Goal: Transaction & Acquisition: Purchase product/service

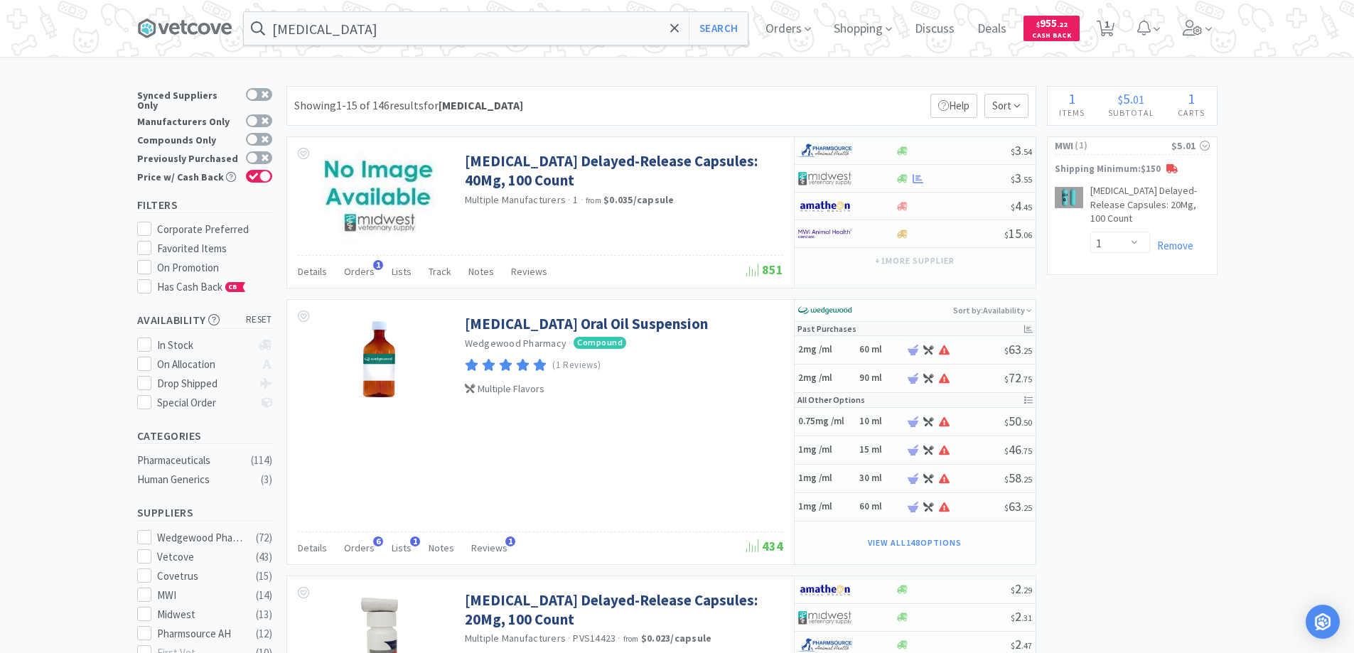
select select "1"
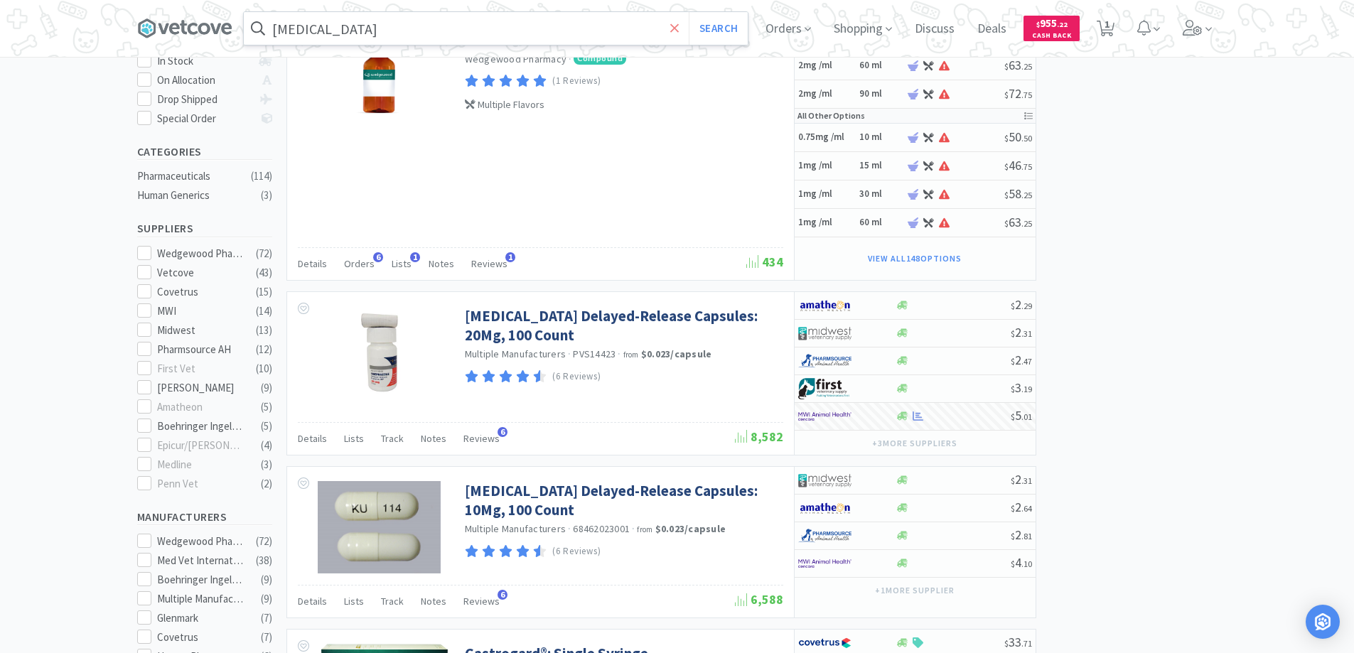
click at [679, 28] on icon at bounding box center [674, 27] width 9 height 9
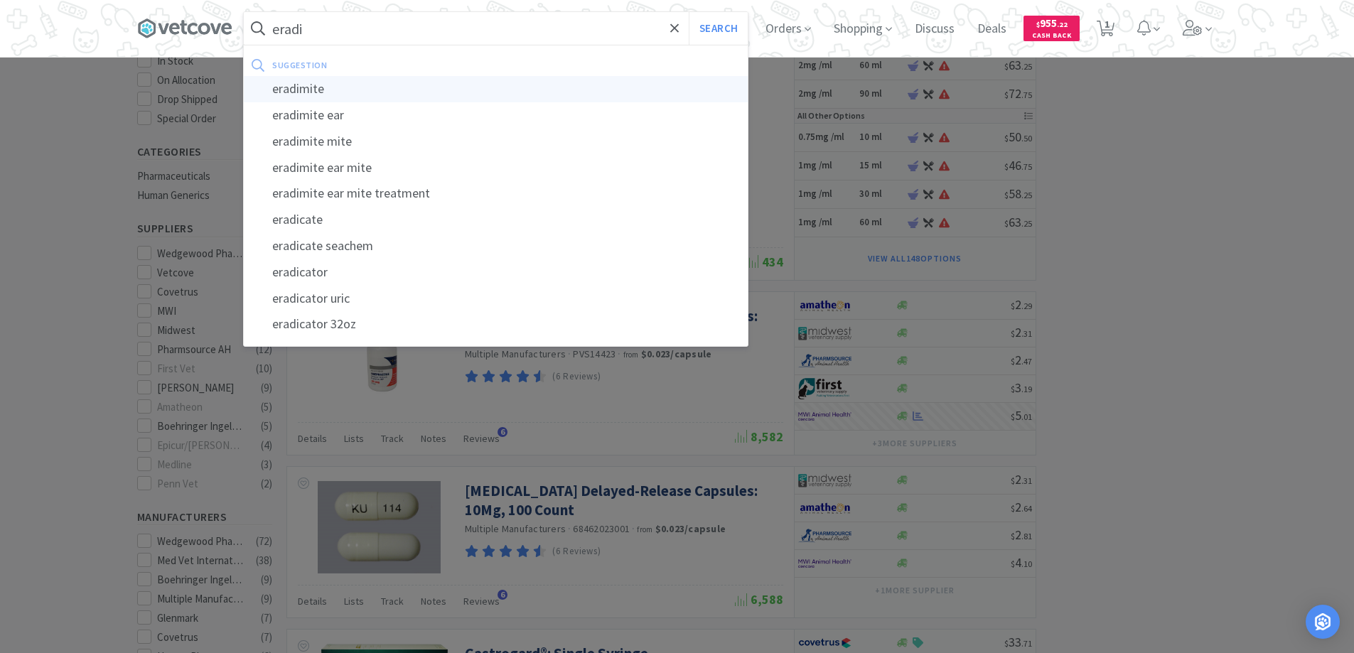
click at [289, 87] on div "eradimite" at bounding box center [496, 89] width 504 height 26
type input "eradimite"
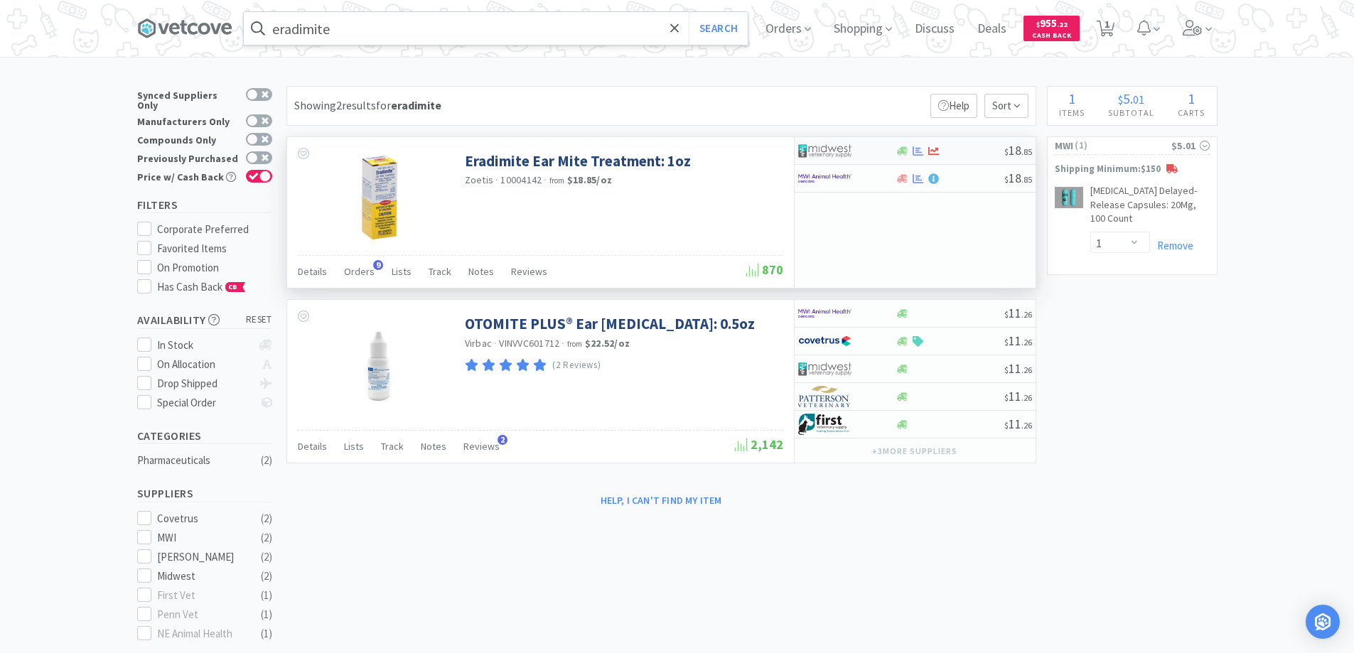
click at [881, 153] on div at bounding box center [846, 151] width 97 height 24
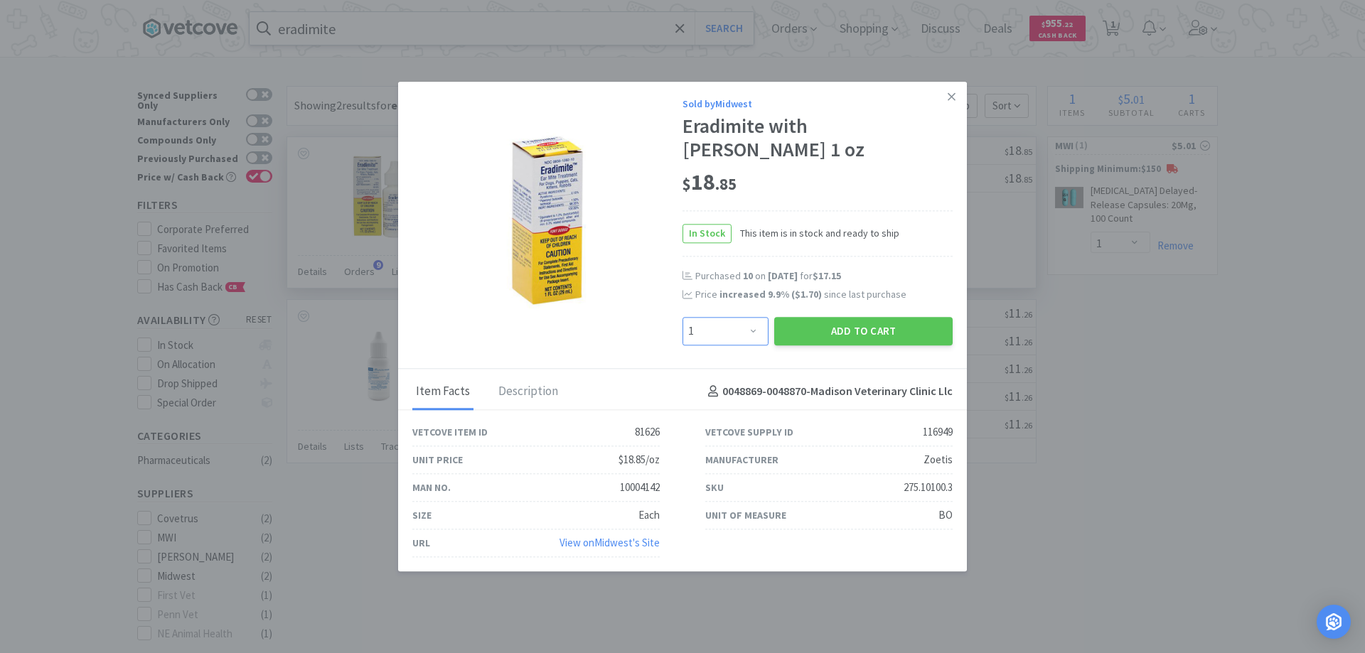
click at [752, 319] on select "Enter Quantity 1 2 3 4 5 6 7 8 9 10 11 12 13 14 15 16 17 18 19 20 Enter Quantity" at bounding box center [725, 331] width 86 height 28
select select "2"
click at [682, 317] on select "Enter Quantity 1 2 3 4 5 6 7 8 9 10 11 12 13 14 15 16 17 18 19 20 Enter Quantity" at bounding box center [725, 331] width 86 height 28
click at [841, 319] on button "Add to Cart" at bounding box center [863, 331] width 178 height 28
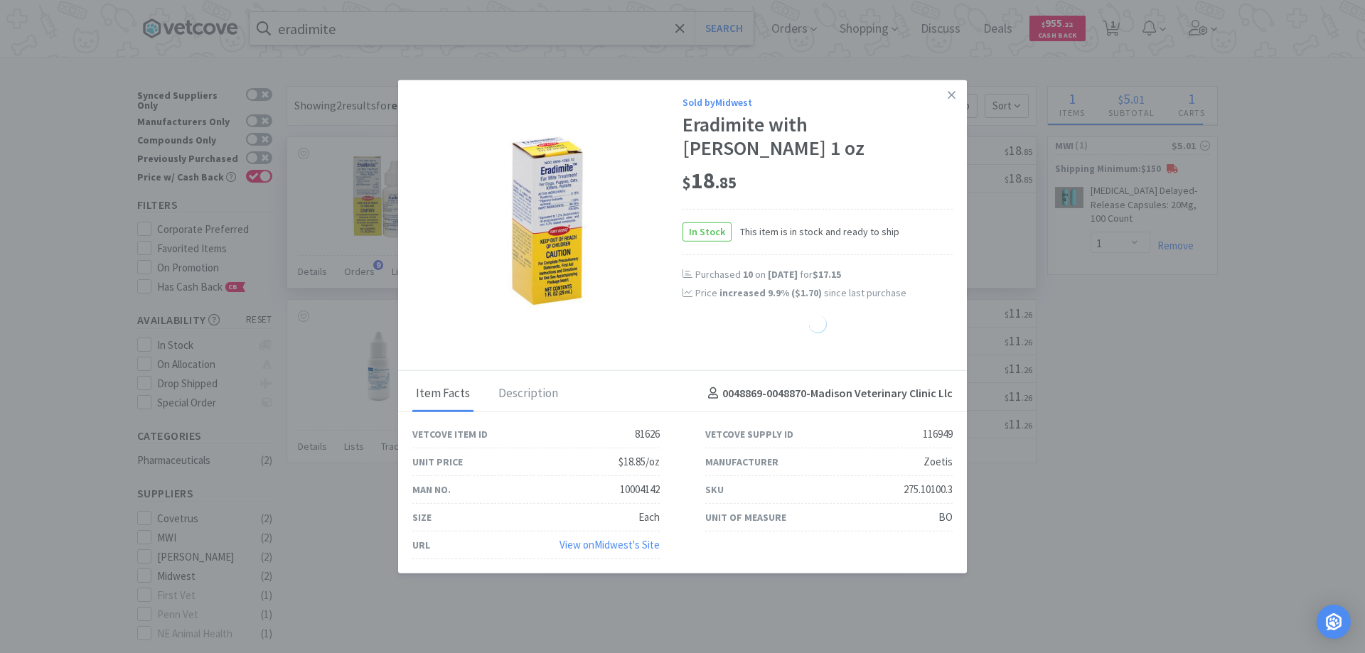
select select "2"
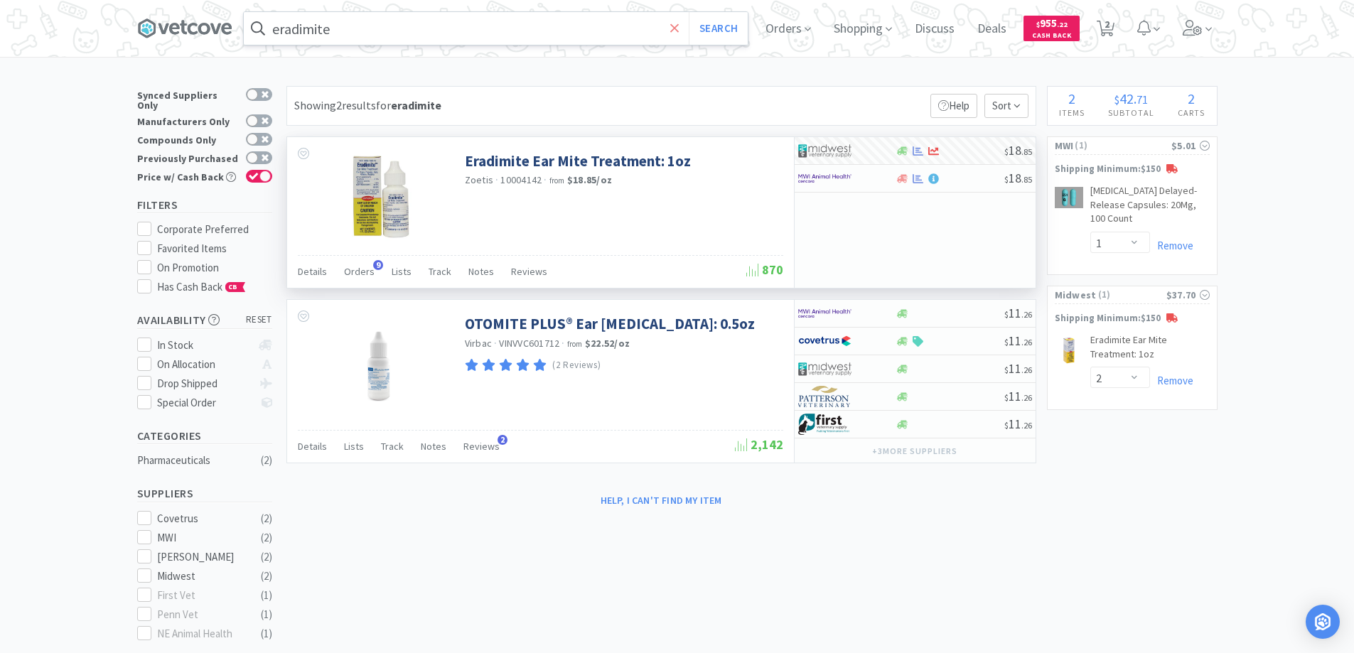
click at [678, 26] on icon at bounding box center [674, 27] width 9 height 9
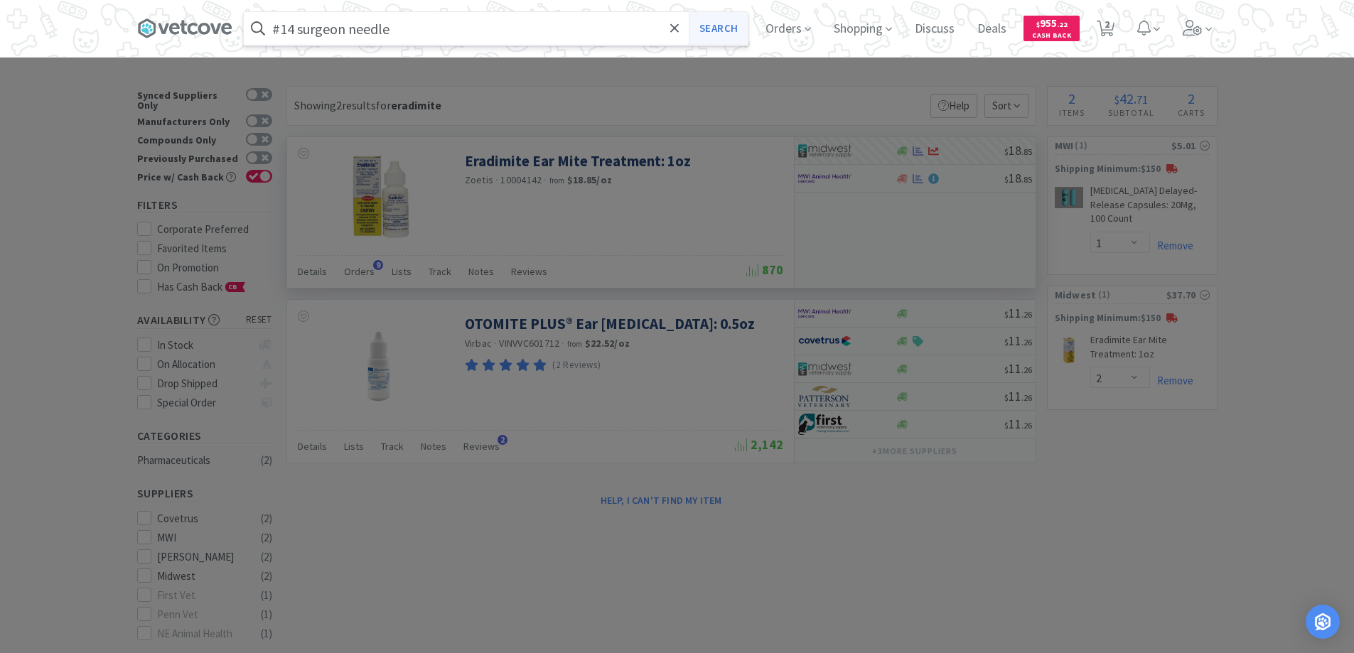
type input "#14 surgeon needle"
click at [709, 35] on button "Search" at bounding box center [718, 28] width 59 height 33
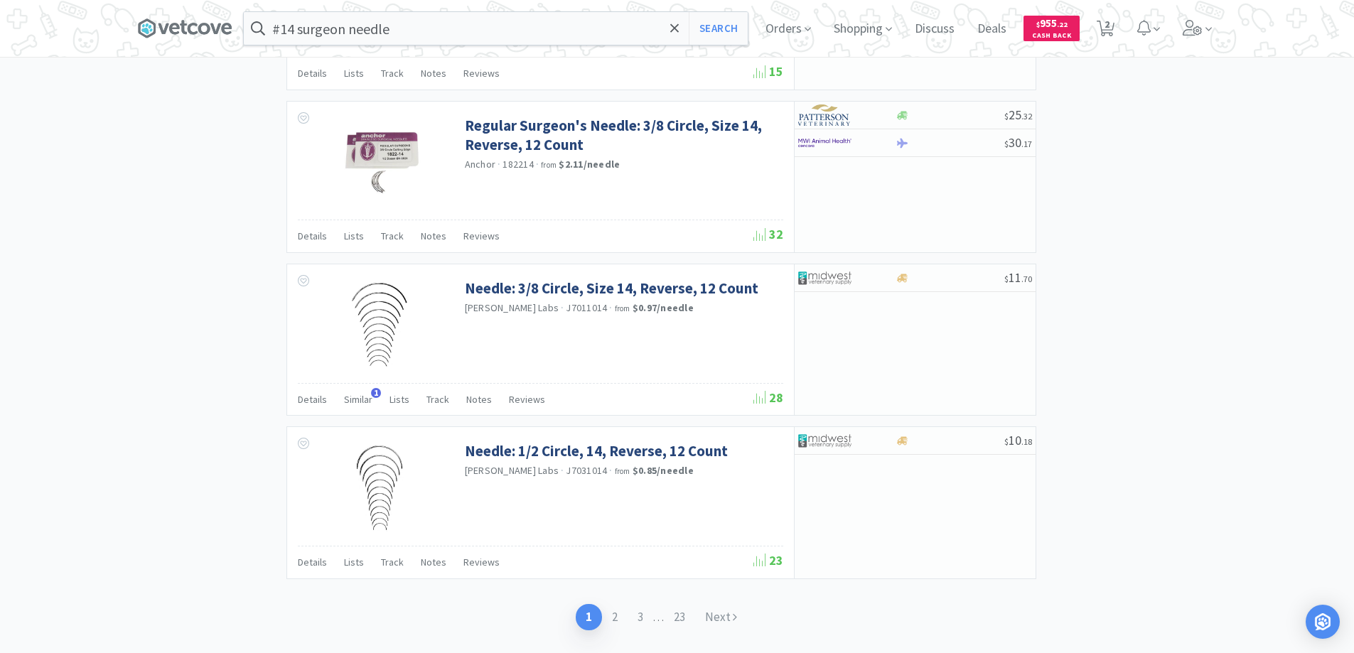
scroll to position [2035, 0]
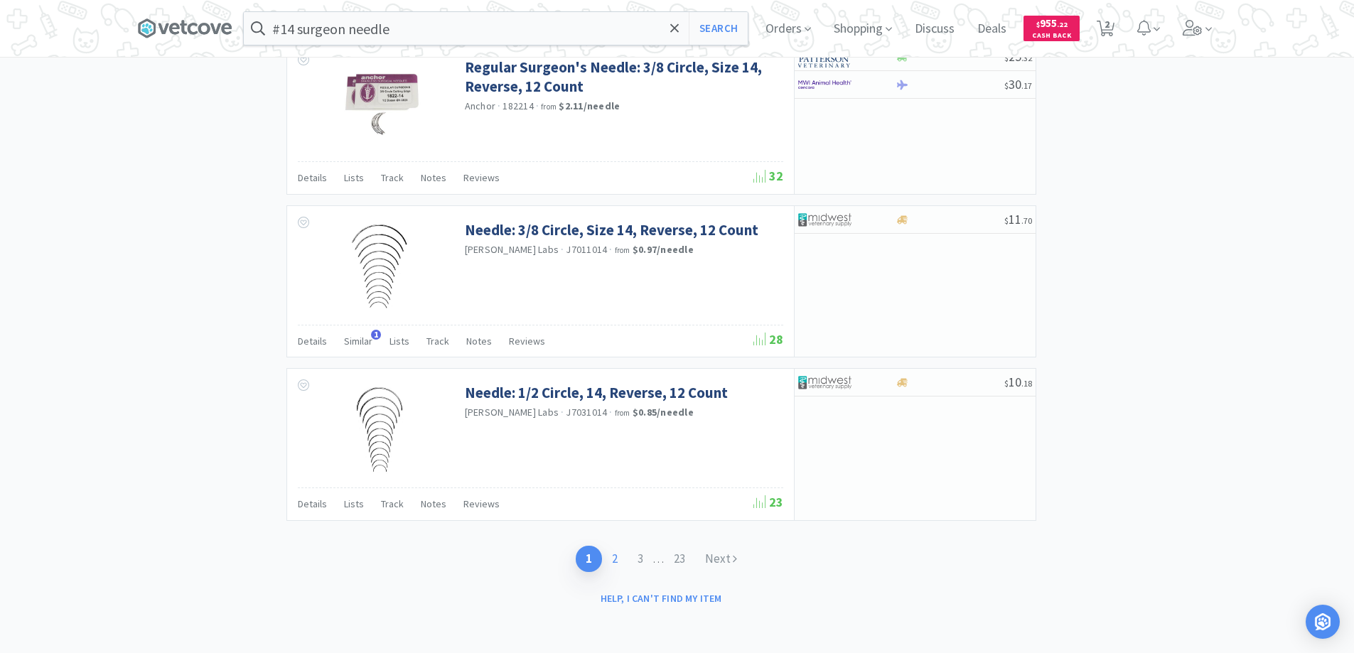
click at [609, 557] on link "2" at bounding box center [615, 559] width 26 height 26
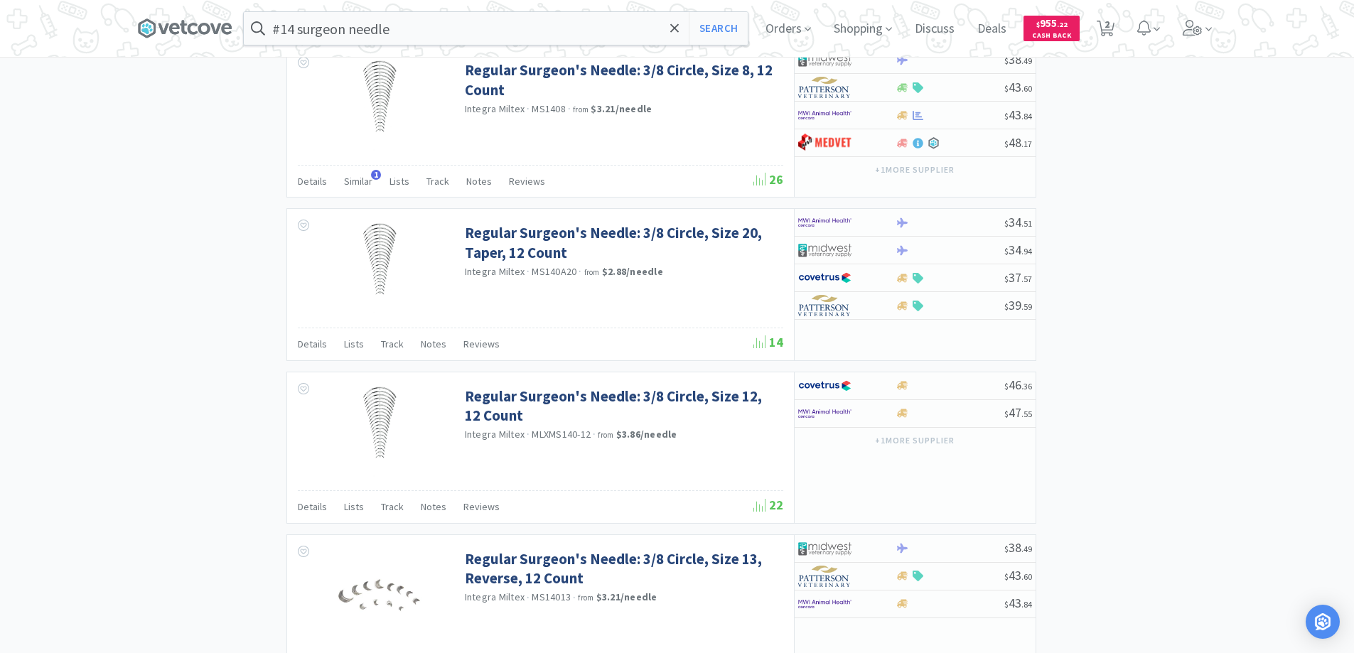
scroll to position [2038, 0]
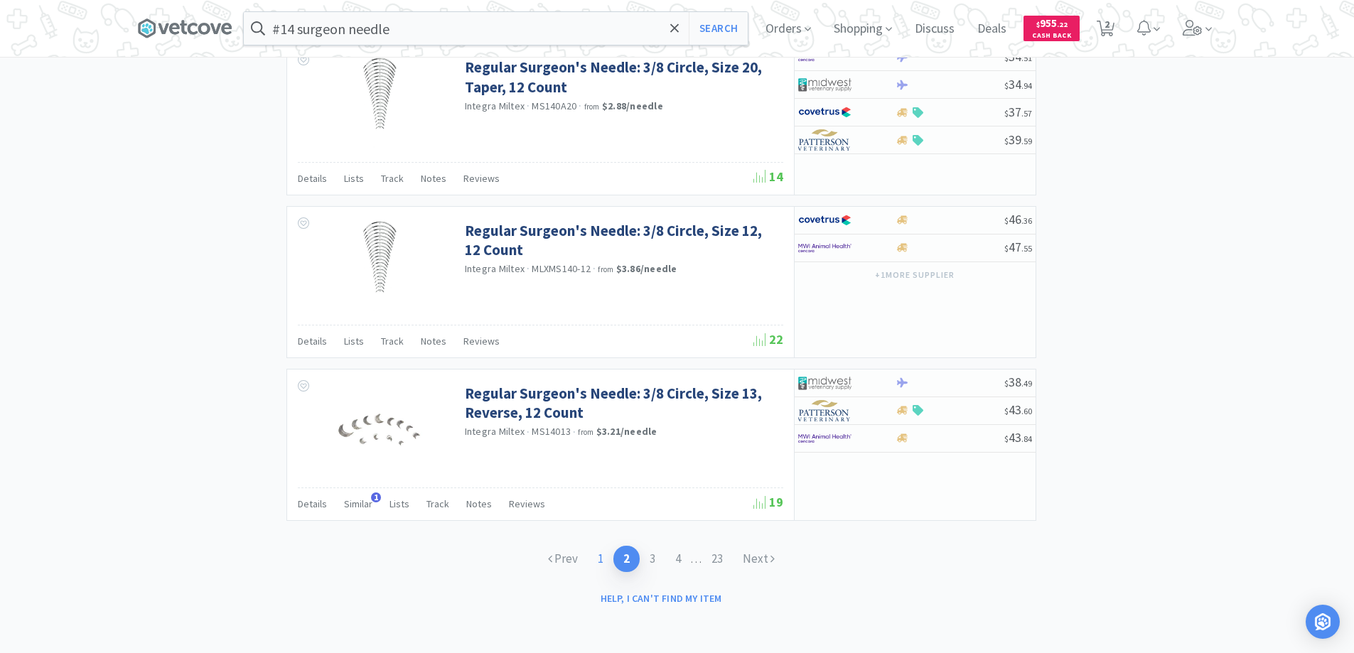
click at [593, 561] on link "1" at bounding box center [601, 559] width 26 height 26
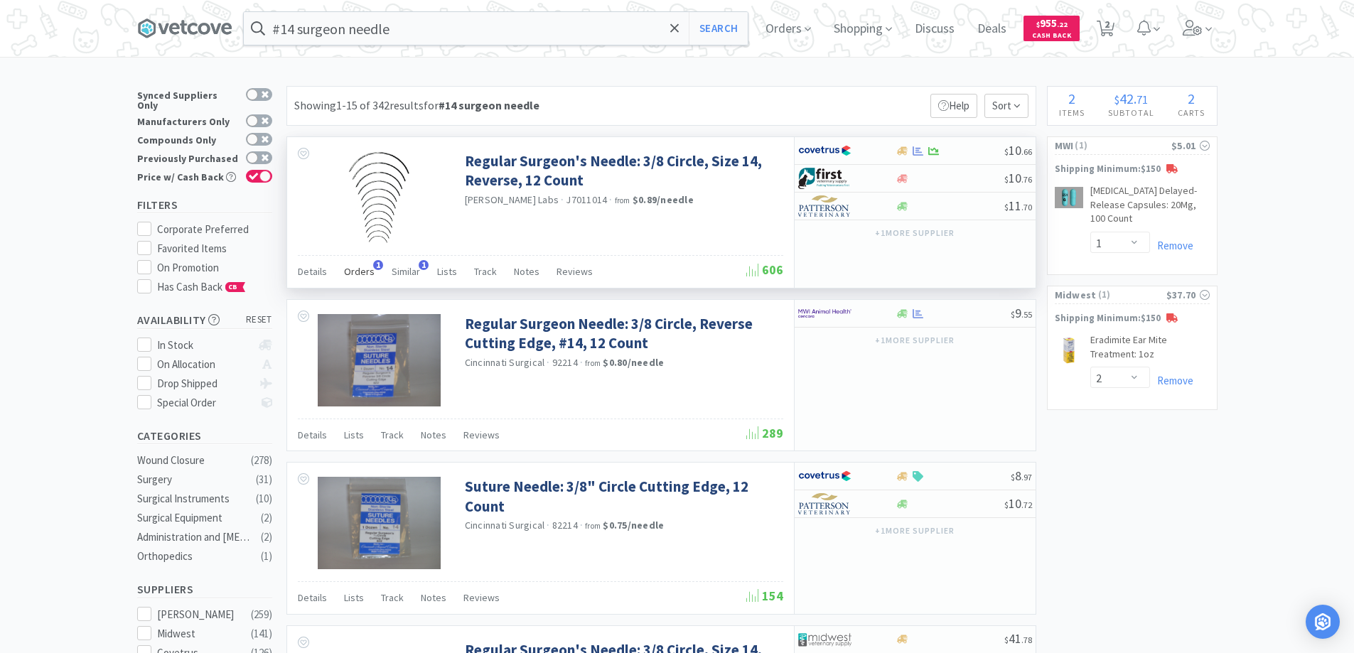
click at [373, 262] on span "1" at bounding box center [378, 265] width 10 height 10
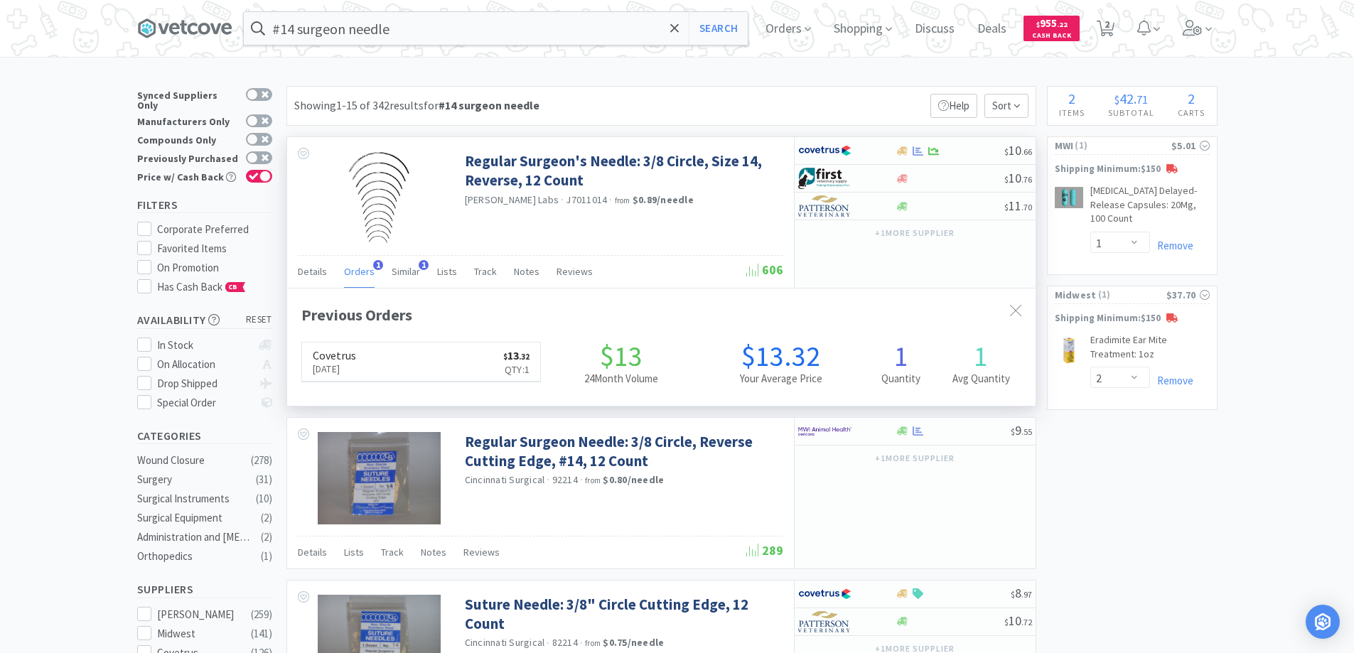
scroll to position [368, 748]
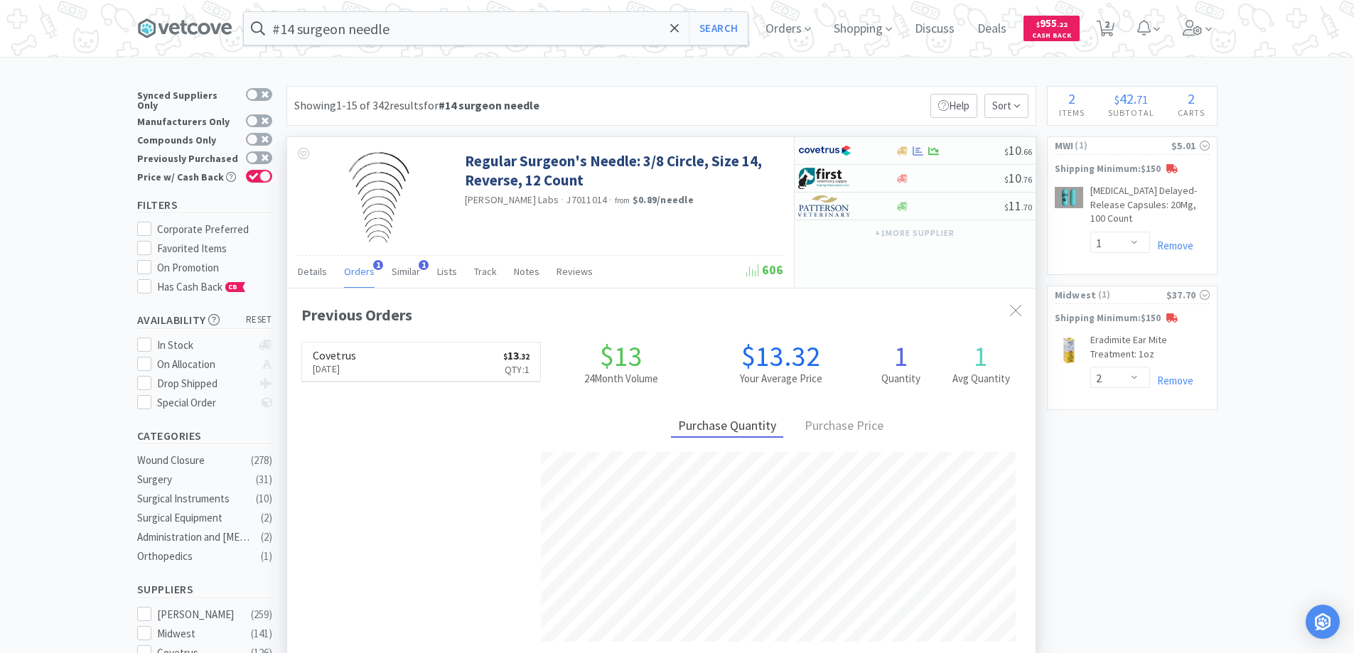
click at [373, 262] on span "1" at bounding box center [378, 265] width 10 height 10
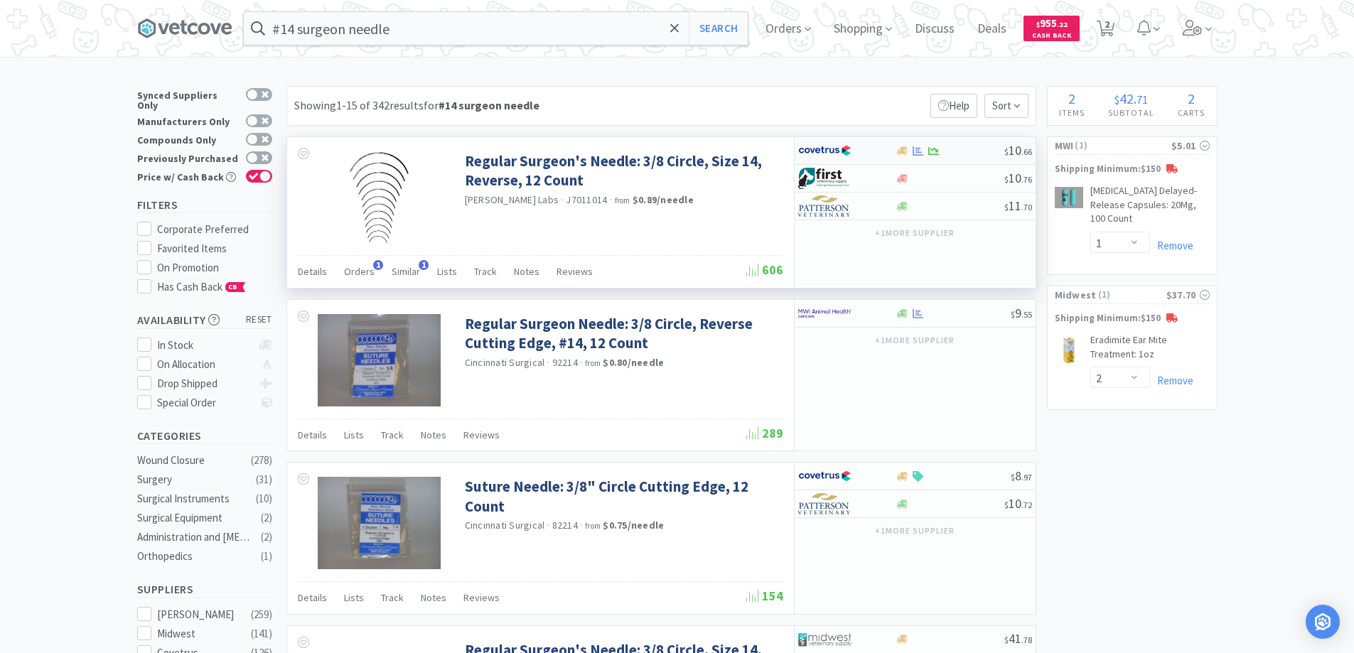
click at [867, 154] on div at bounding box center [837, 151] width 78 height 24
select select "1"
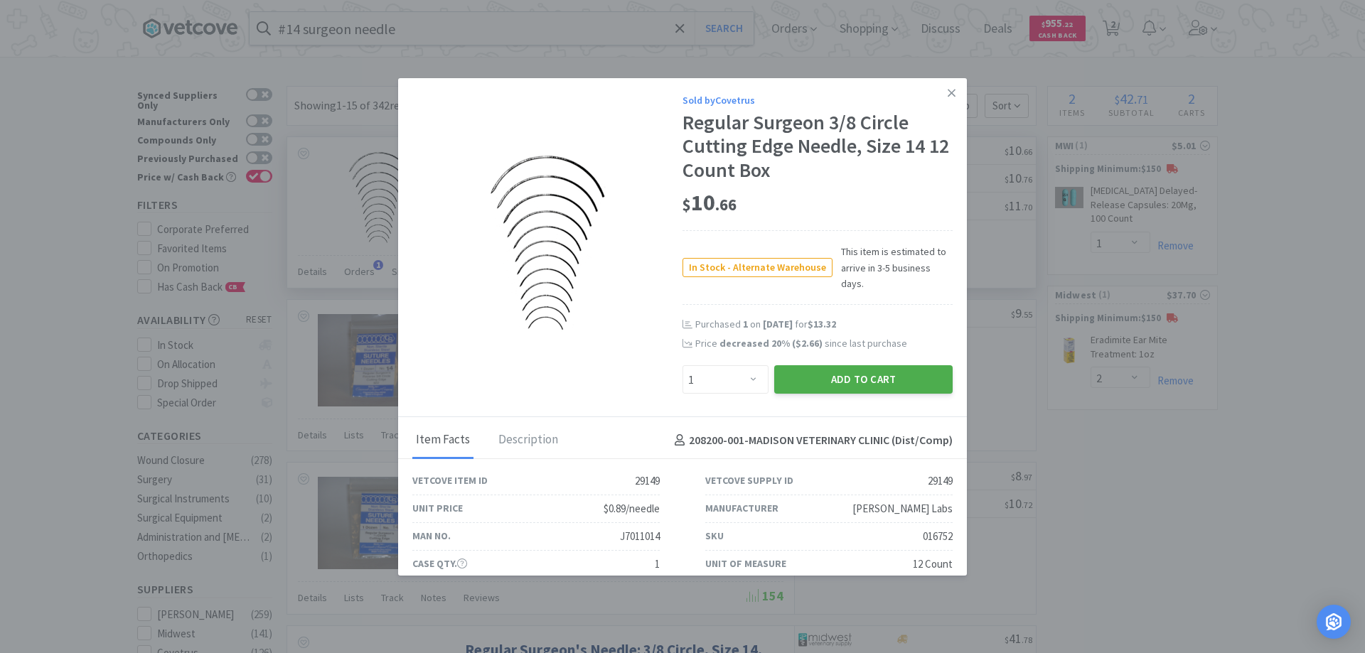
click at [811, 365] on button "Add to Cart" at bounding box center [863, 379] width 178 height 28
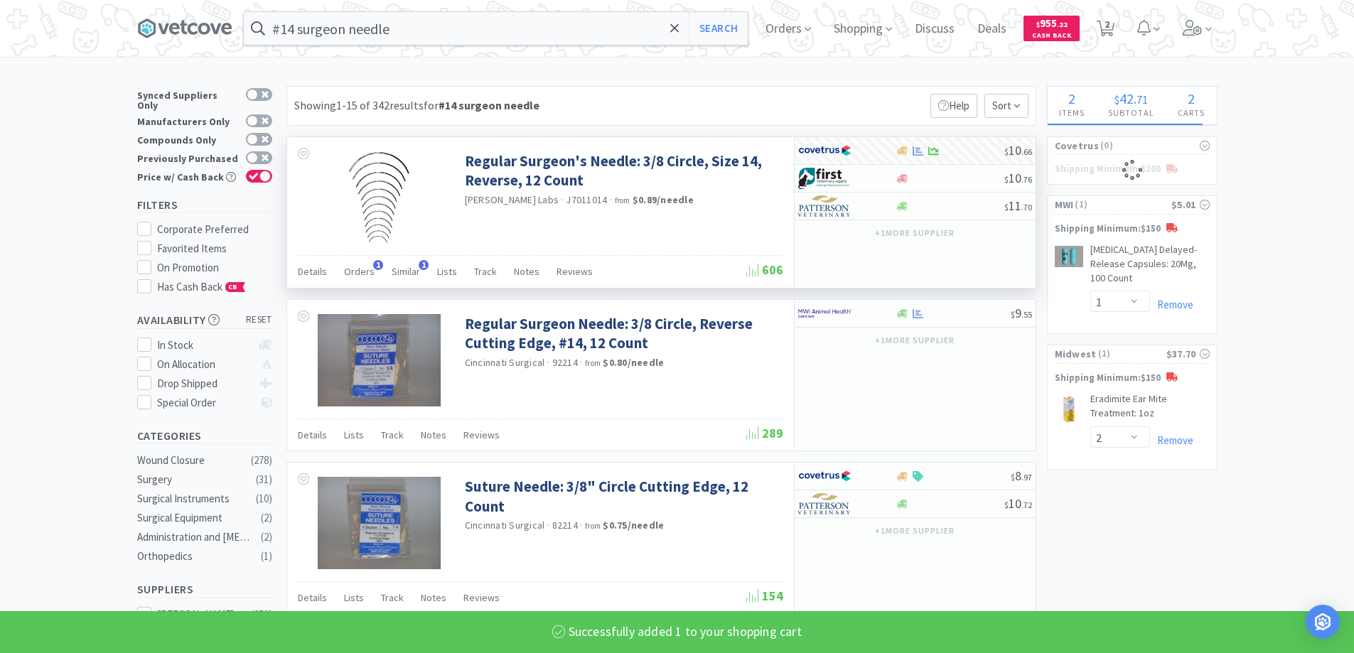
select select "1"
